Goal: Information Seeking & Learning: Learn about a topic

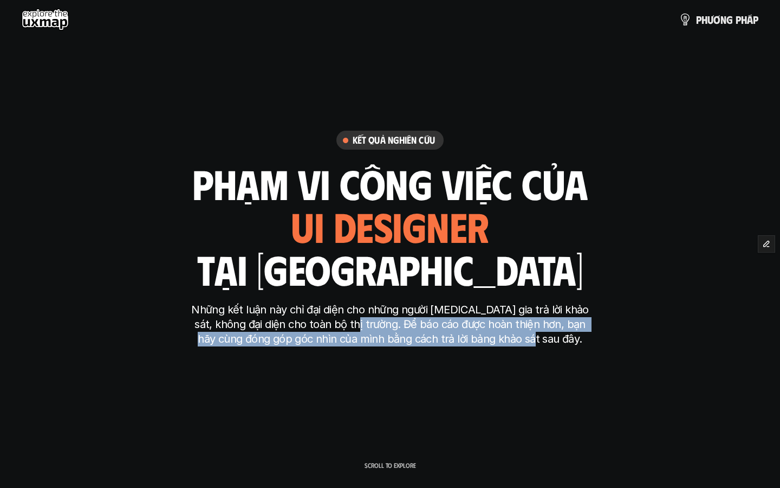
drag, startPoint x: 333, startPoint y: 323, endPoint x: 554, endPoint y: 338, distance: 221.5
click at [554, 338] on p "Những kết luận này chỉ đại diện cho những người [MEDICAL_DATA] gia trả lời khảo…" at bounding box center [390, 324] width 406 height 44
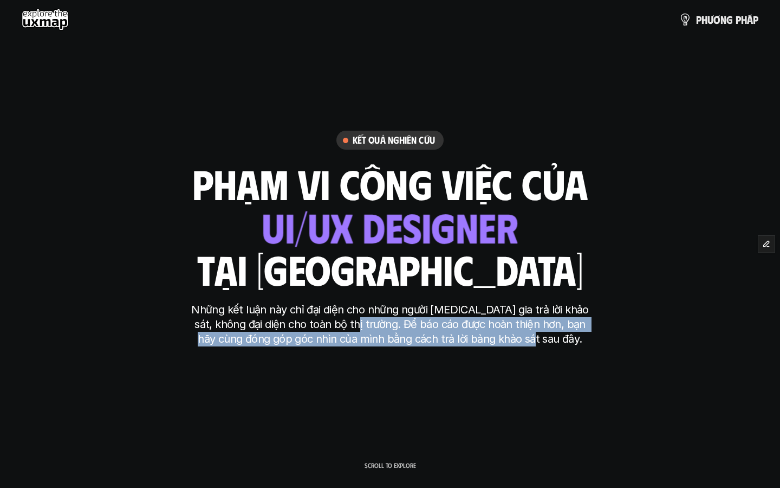
copy p "Để báo cáo được hoàn thiện hơn, bạn hãy cùng đóng góp góc nhìn của mình bằng cá…"
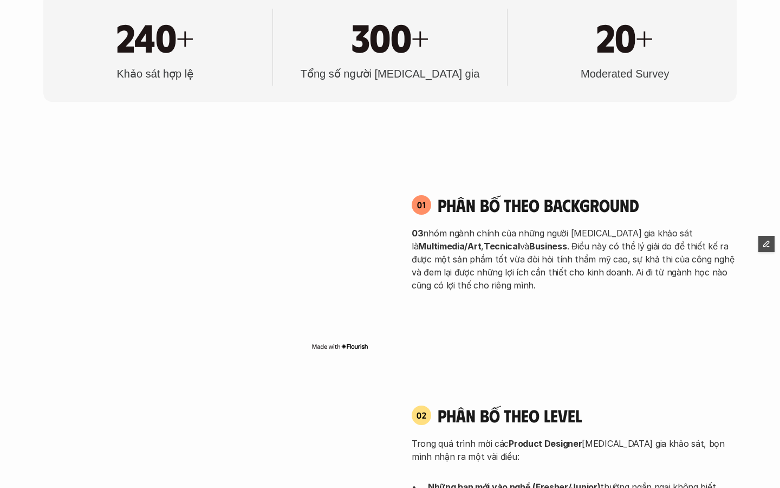
scroll to position [664, 0]
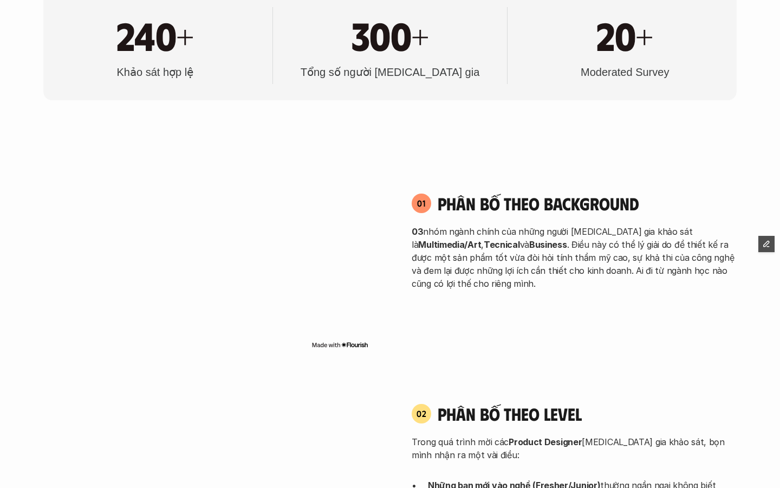
click at [527, 334] on div "01 Phân bố theo background 03 nhóm ngành chính của những người [MEDICAL_DATA] g…" at bounding box center [389, 241] width 693 height 238
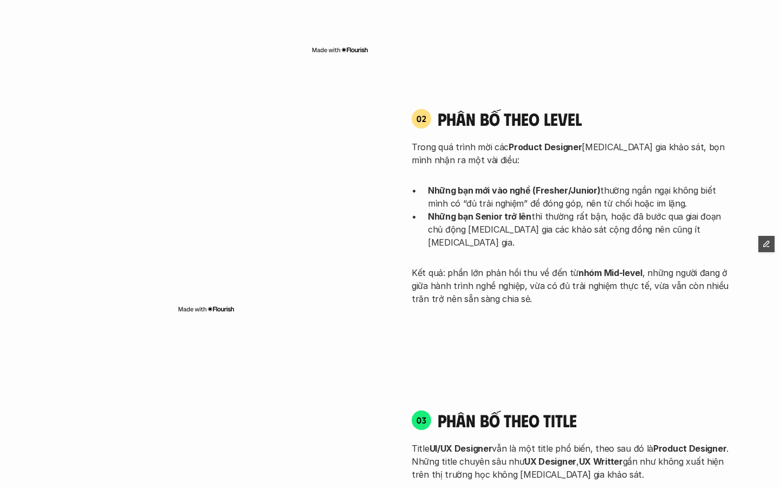
scroll to position [959, 0]
click at [459, 181] on div "Trong quá trình mời các Product Designer [MEDICAL_DATA] gia khảo sát, bọn mình …" at bounding box center [574, 222] width 325 height 165
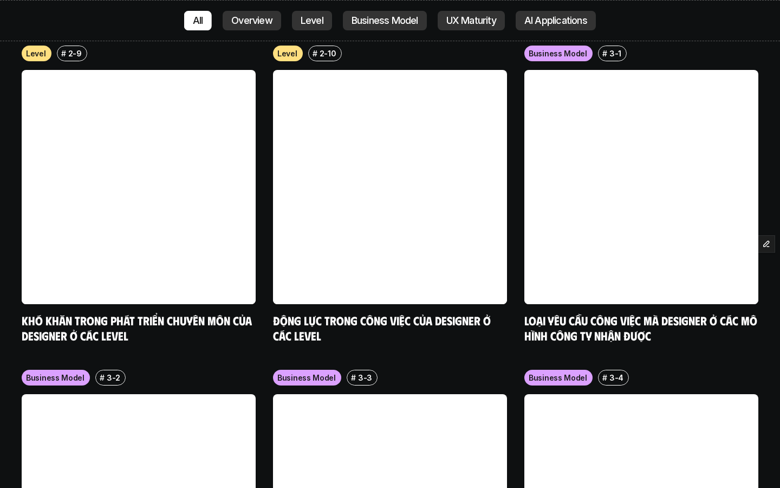
scroll to position [4471, 0]
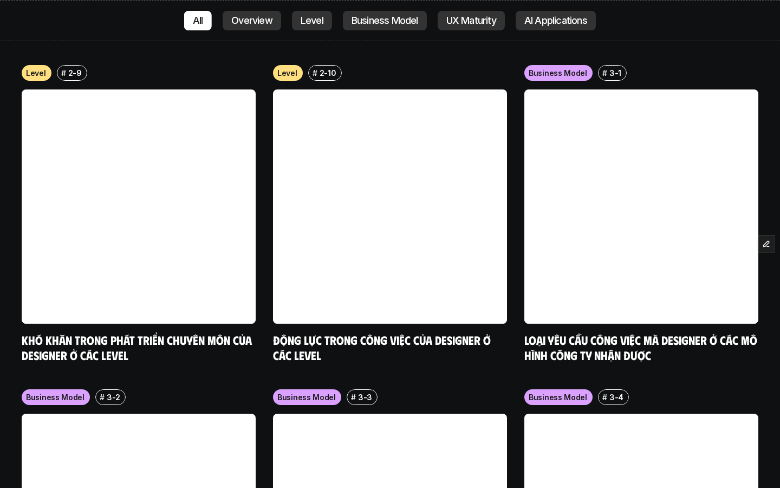
click at [248, 17] on p "Overview" at bounding box center [251, 20] width 41 height 11
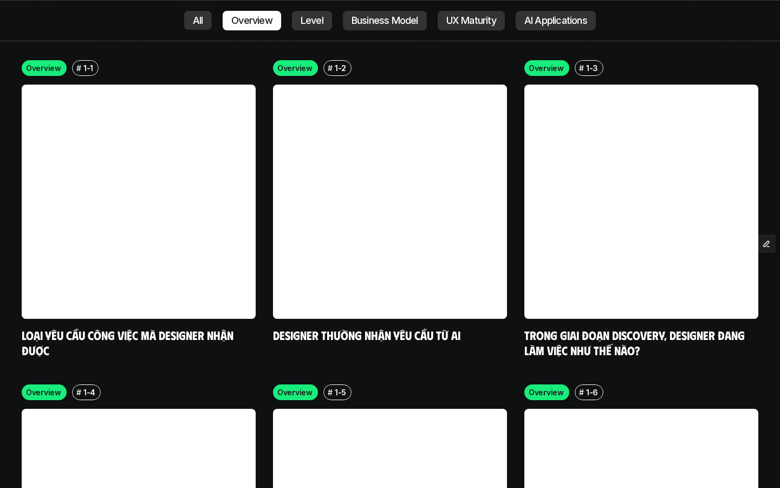
click at [298, 18] on div "Level" at bounding box center [312, 21] width 40 height 20
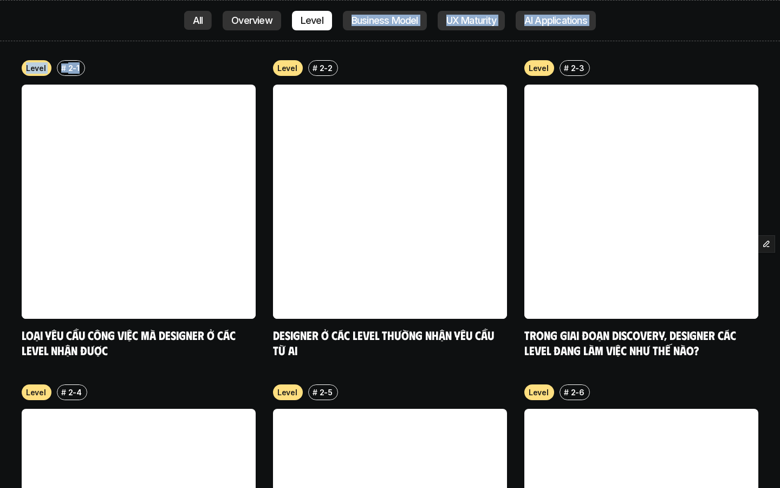
click at [394, 10] on div "All Overview Level Business Model UX Maturity AI Applications" at bounding box center [390, 20] width 780 height 41
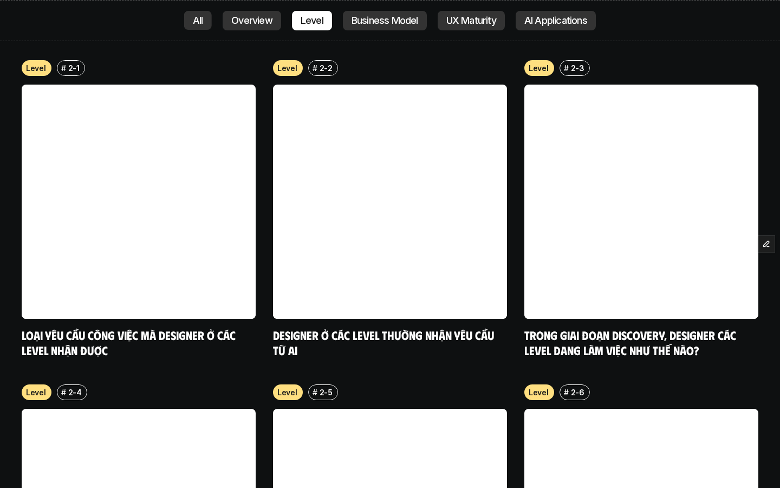
click at [379, 40] on div "All Overview Level Business Model UX Maturity AI Applications" at bounding box center [390, 20] width 780 height 41
click at [377, 17] on p "Business Model" at bounding box center [385, 20] width 67 height 11
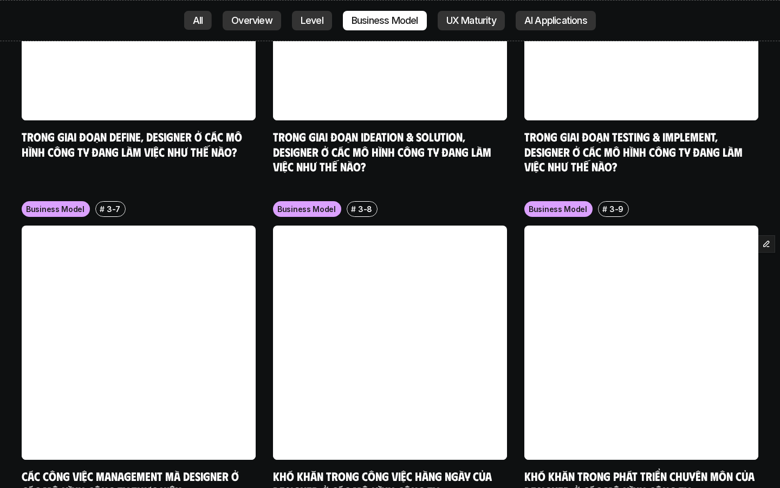
scroll to position [3077, 0]
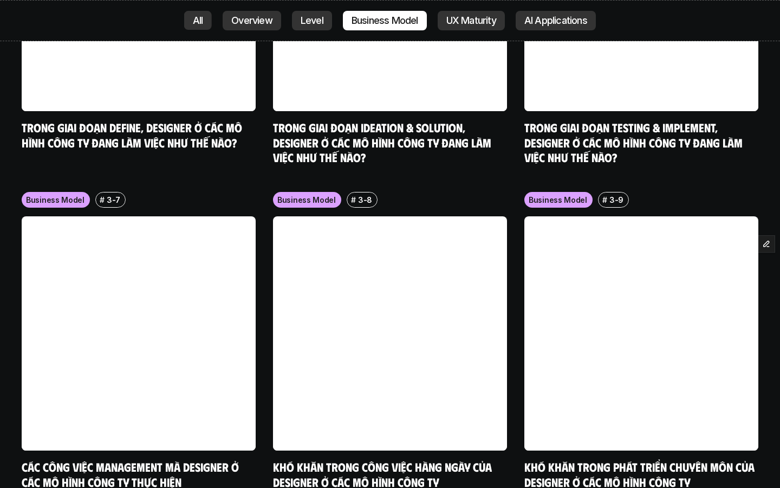
click at [561, 28] on div "AI Applications" at bounding box center [556, 21] width 80 height 20
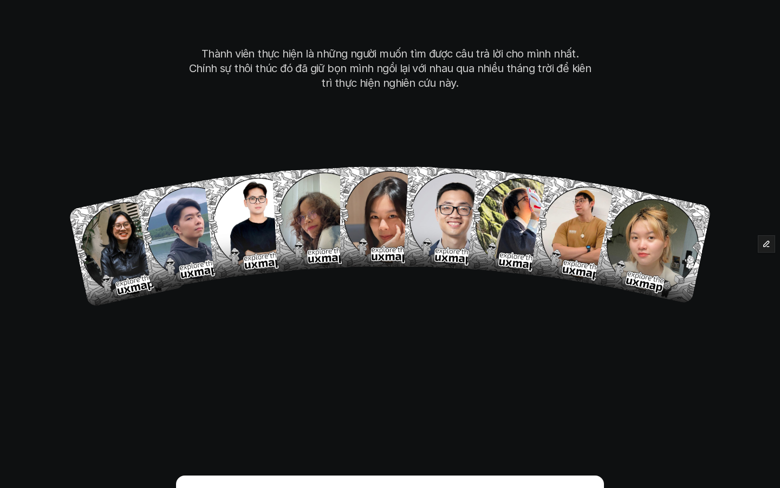
scroll to position [2531, 0]
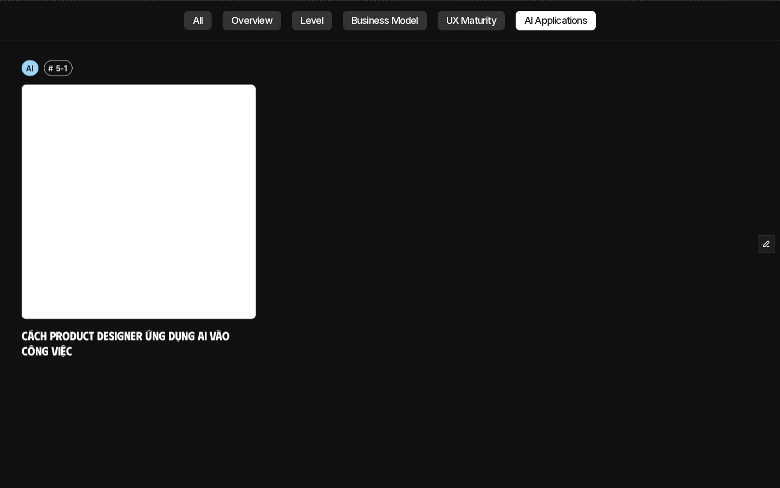
click at [244, 24] on p "Overview" at bounding box center [251, 20] width 41 height 11
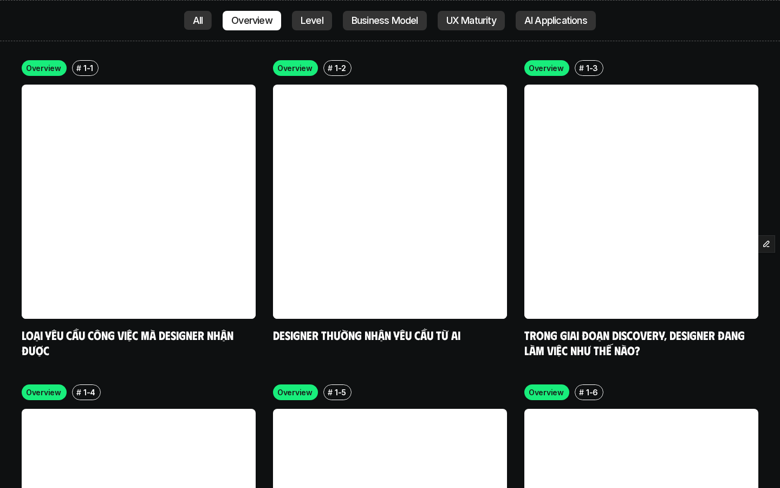
click at [193, 29] on div "All" at bounding box center [198, 21] width 28 height 20
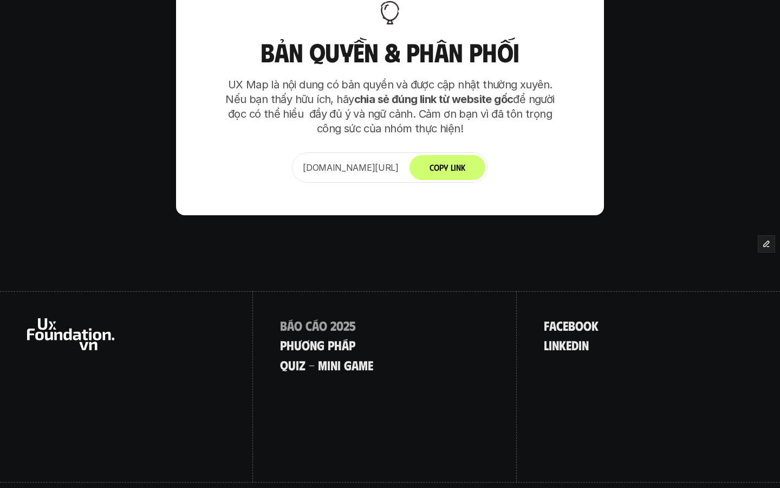
scroll to position [7863, 0]
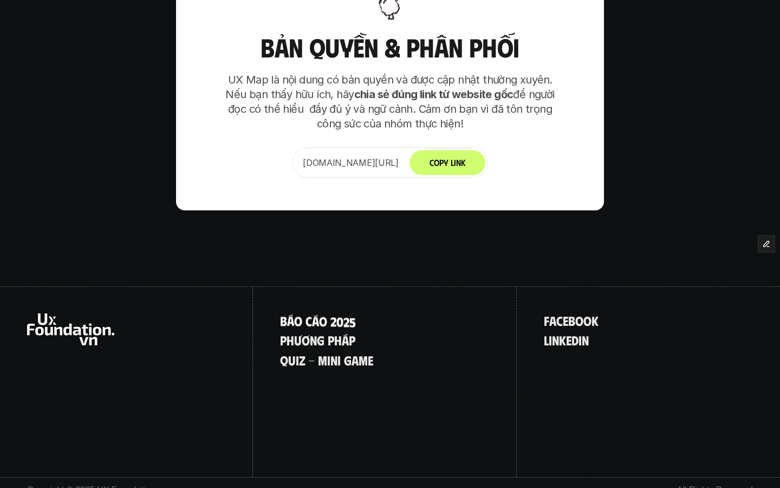
click at [345, 313] on p "B á o c á o 2 0 2 5" at bounding box center [318, 320] width 76 height 14
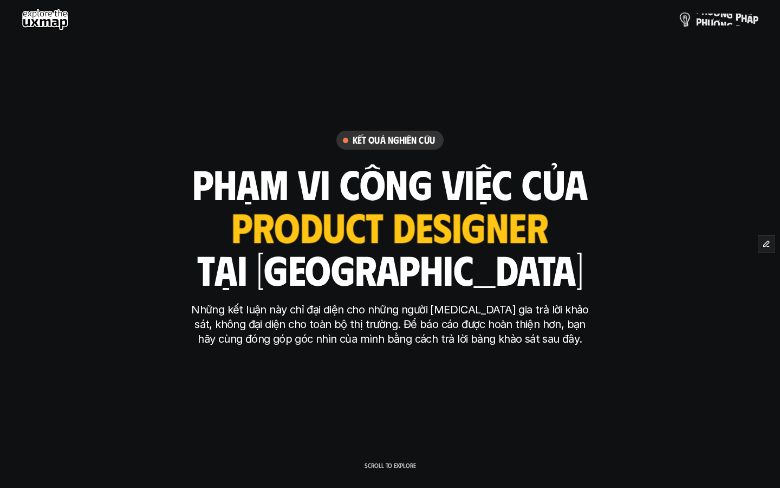
click at [727, 21] on p "p h ư ơ n g p h á p" at bounding box center [727, 20] width 62 height 12
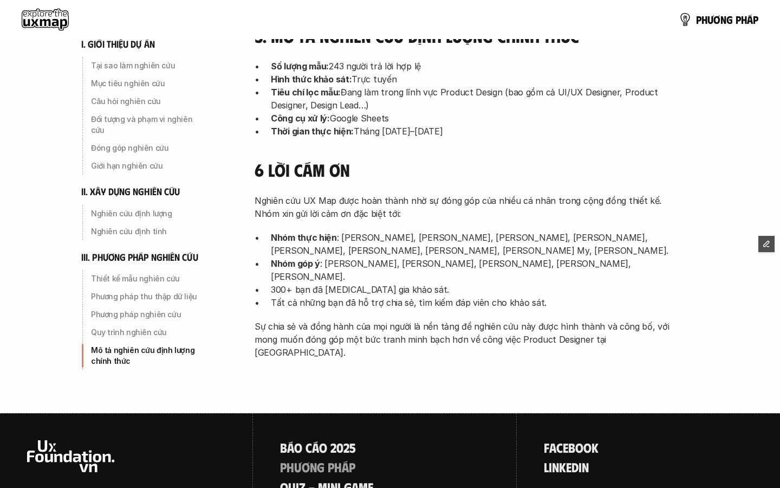
scroll to position [3500, 0]
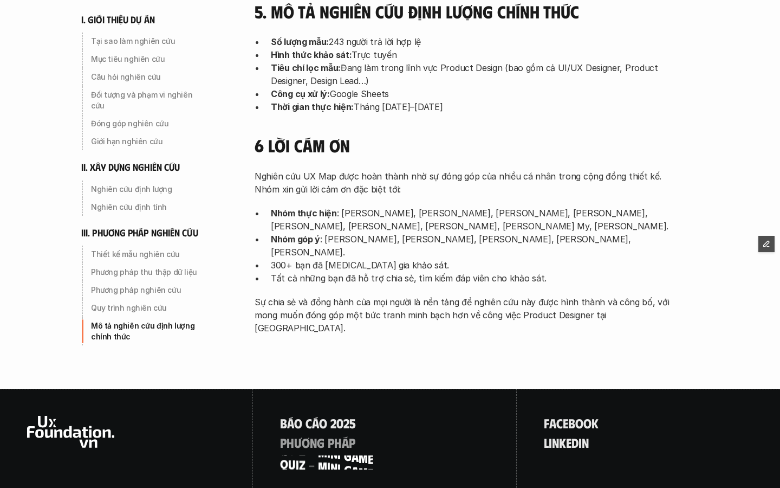
click at [355, 455] on p "q u i z - m i n i g a m e" at bounding box center [326, 462] width 93 height 14
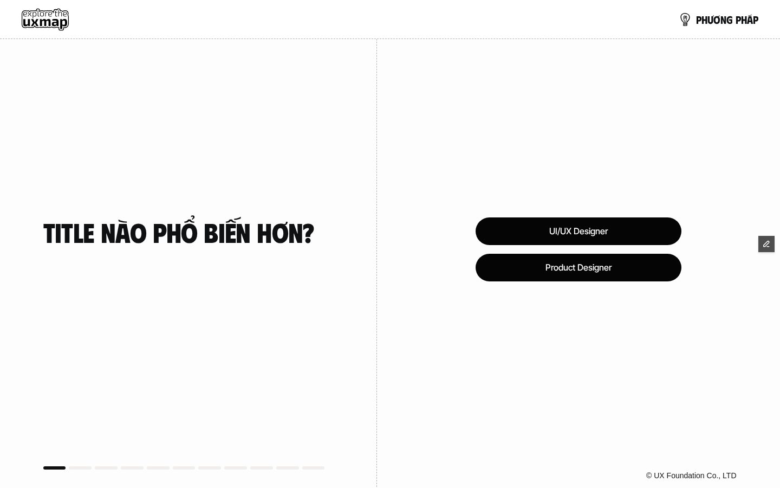
click at [54, 21] on use at bounding box center [45, 20] width 47 height 22
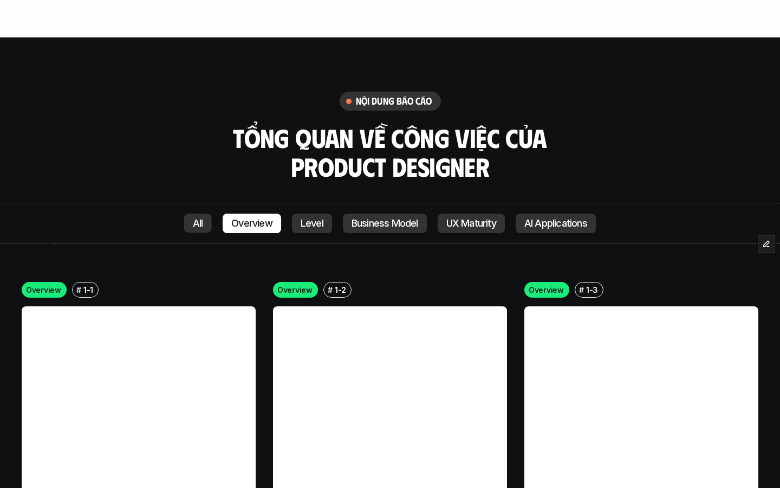
scroll to position [2333, 0]
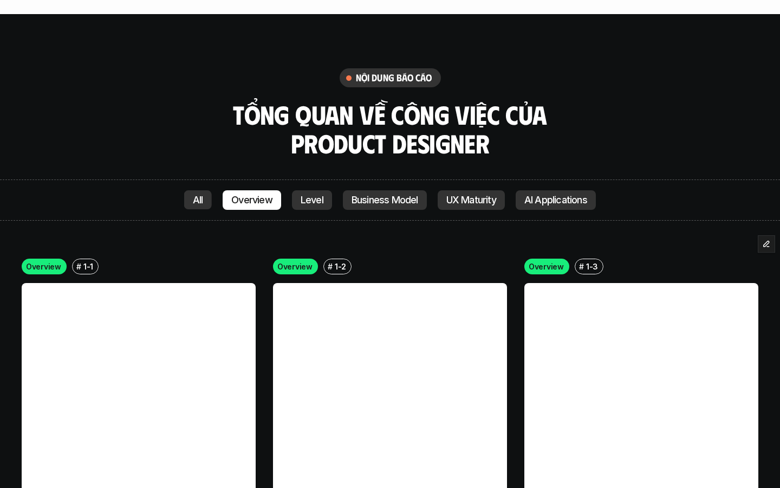
click at [199, 206] on div "All" at bounding box center [198, 200] width 28 height 20
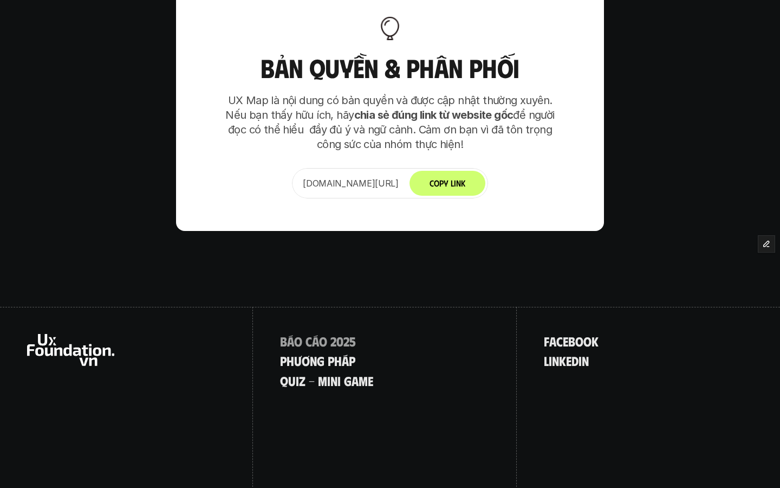
scroll to position [7863, 0]
